Goal: Task Accomplishment & Management: Manage account settings

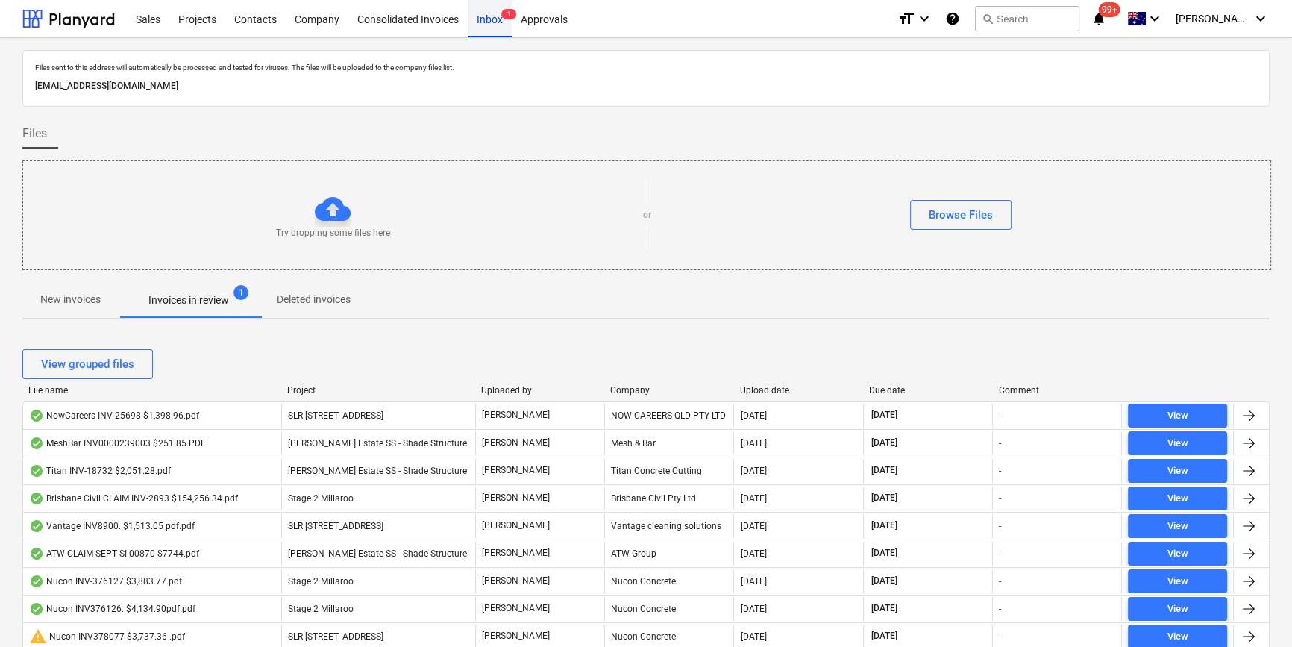
click at [478, 16] on div "Inbox 1" at bounding box center [490, 18] width 44 height 38
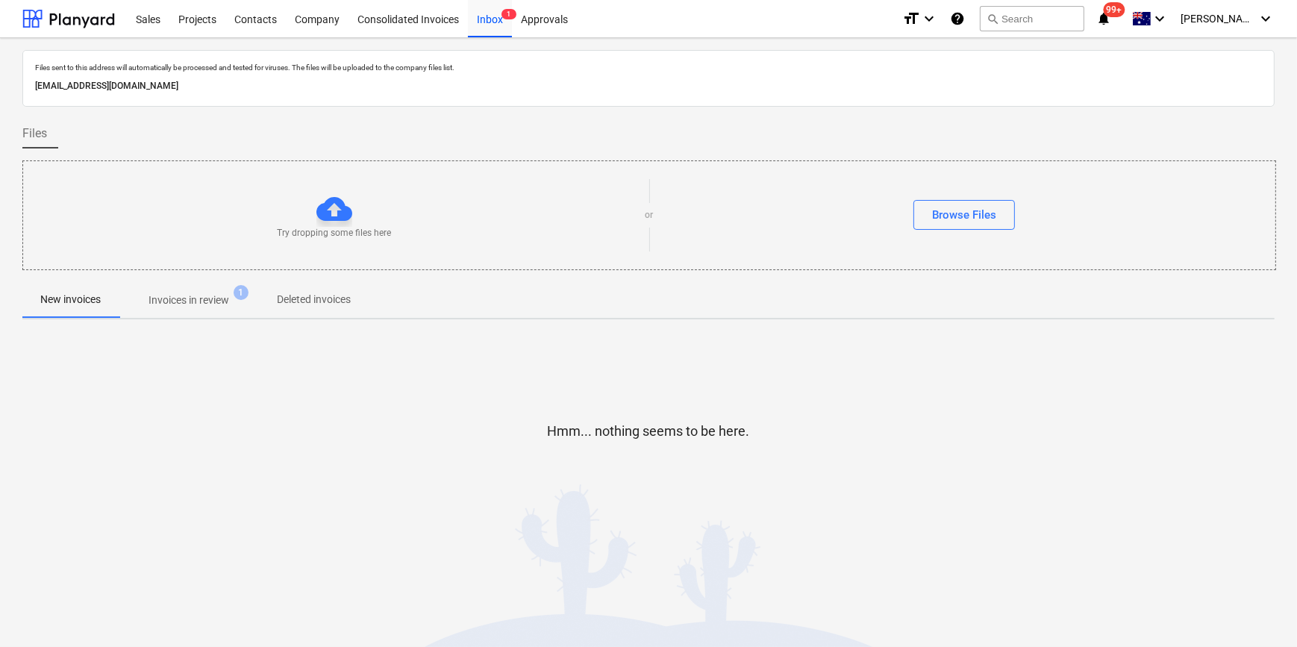
click at [208, 299] on p "Invoices in review" at bounding box center [188, 300] width 81 height 16
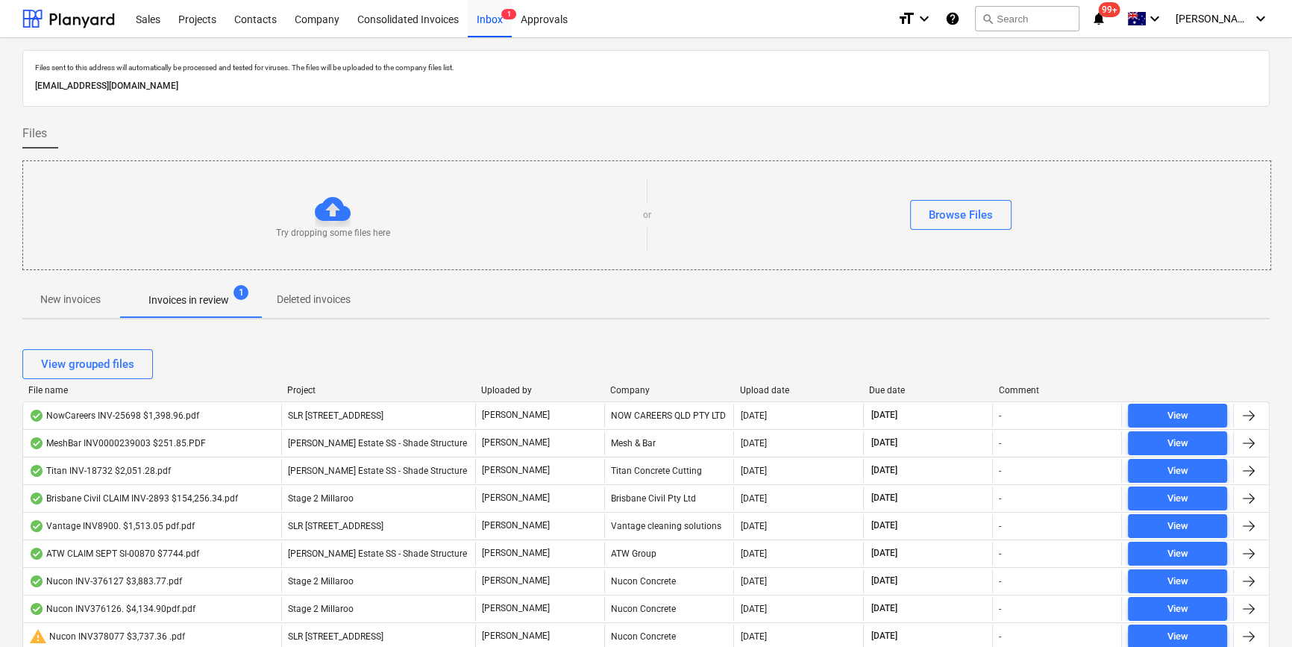
click at [947, 389] on div "Due date" at bounding box center [927, 390] width 117 height 10
